Goal: Navigation & Orientation: Find specific page/section

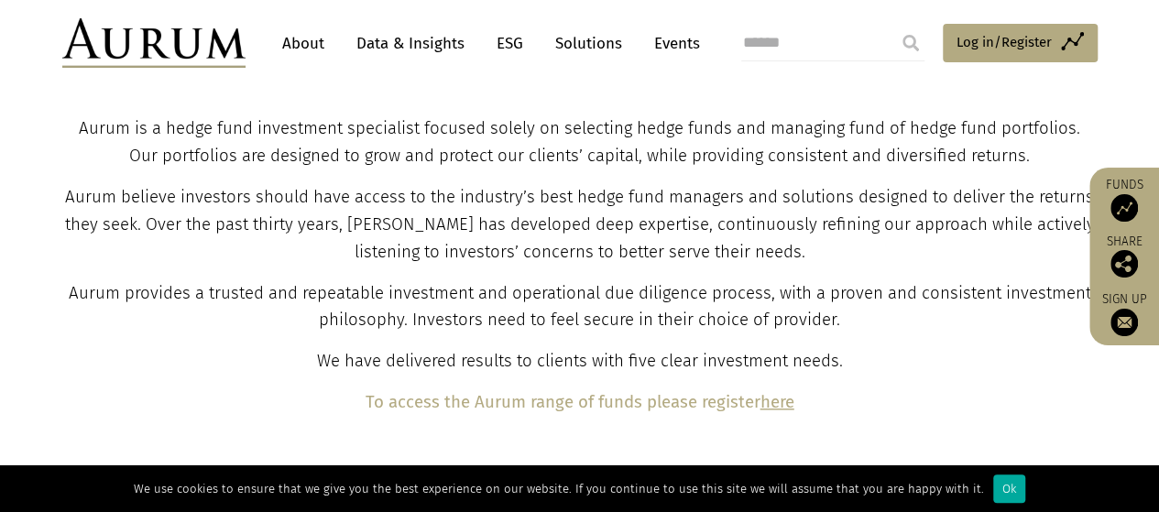
scroll to position [720, 0]
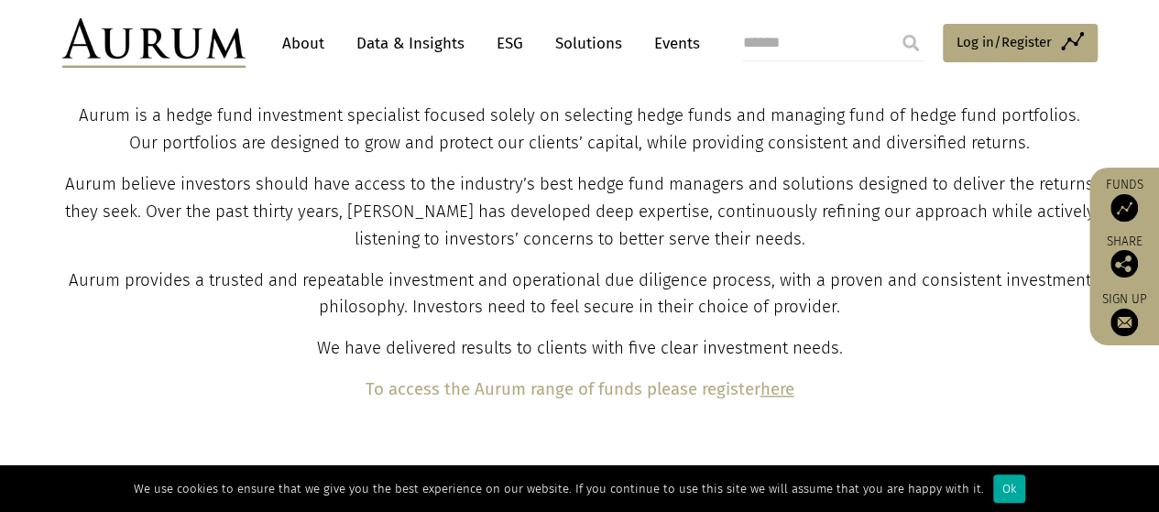
click at [603, 52] on link "Solutions" at bounding box center [588, 44] width 85 height 34
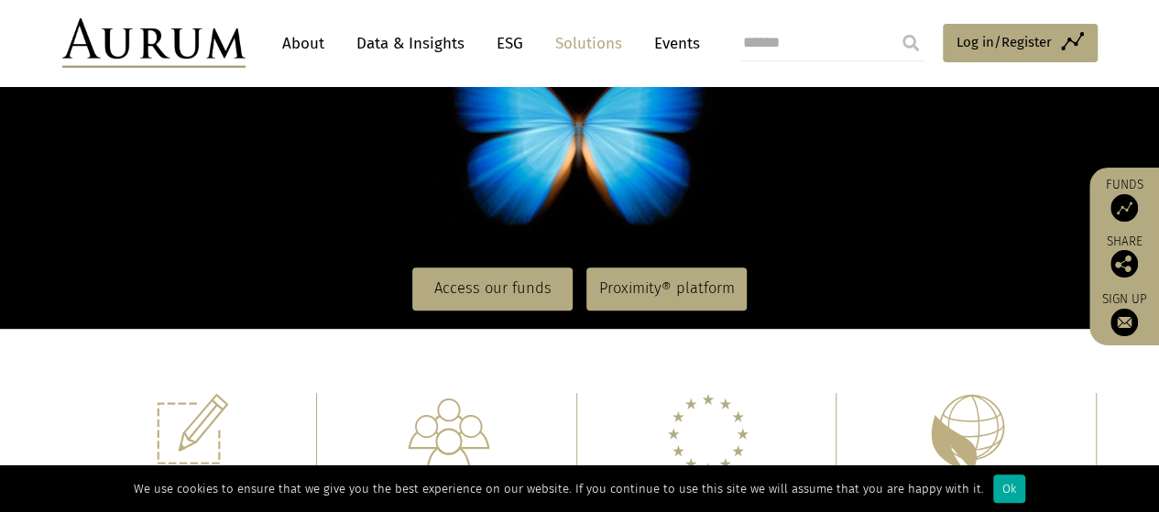
scroll to position [257, 0]
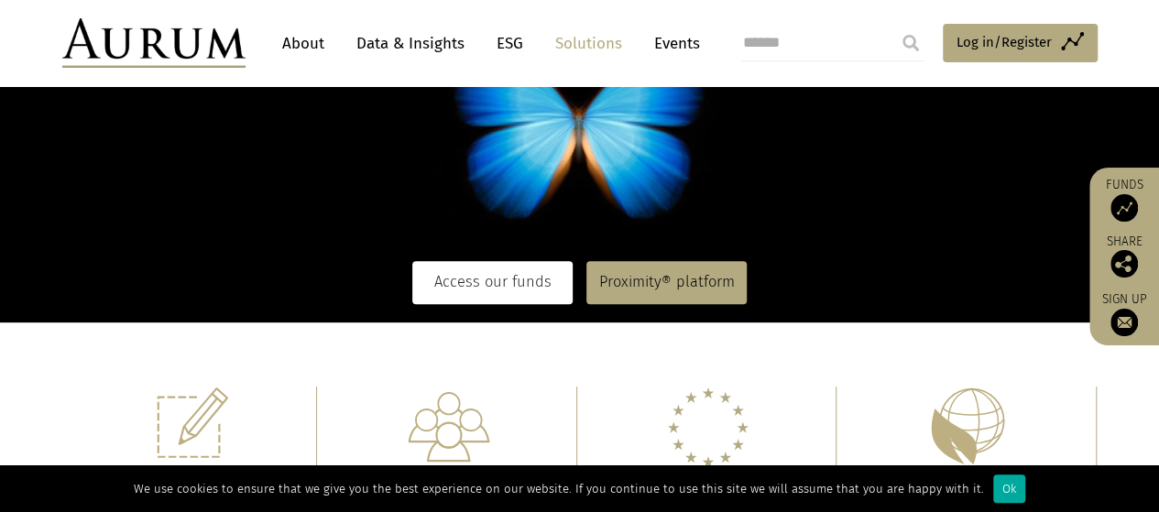
click at [475, 271] on link "Access our funds" at bounding box center [492, 282] width 160 height 42
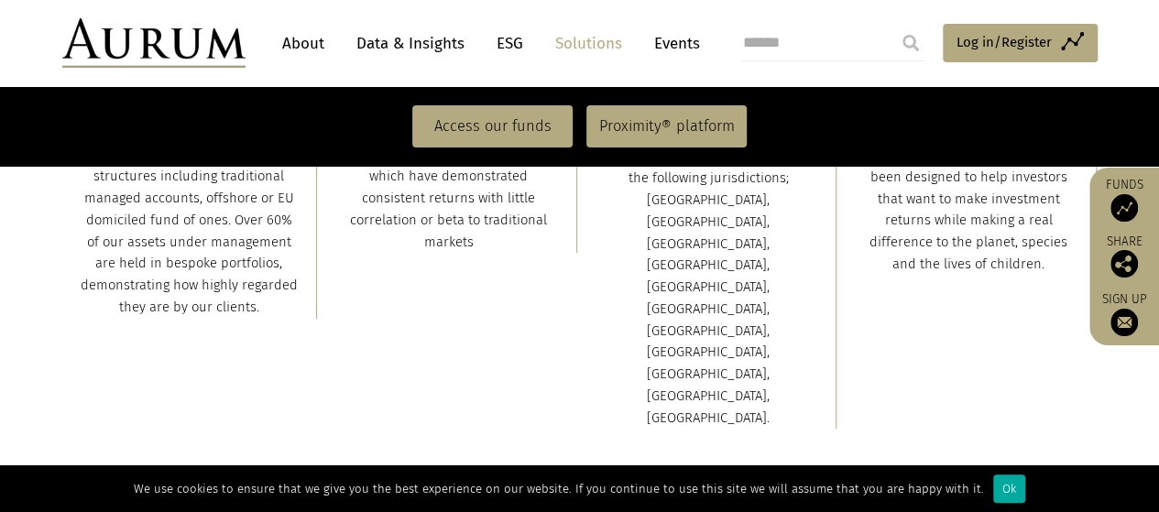
scroll to position [117, 0]
